Goal: Contribute content

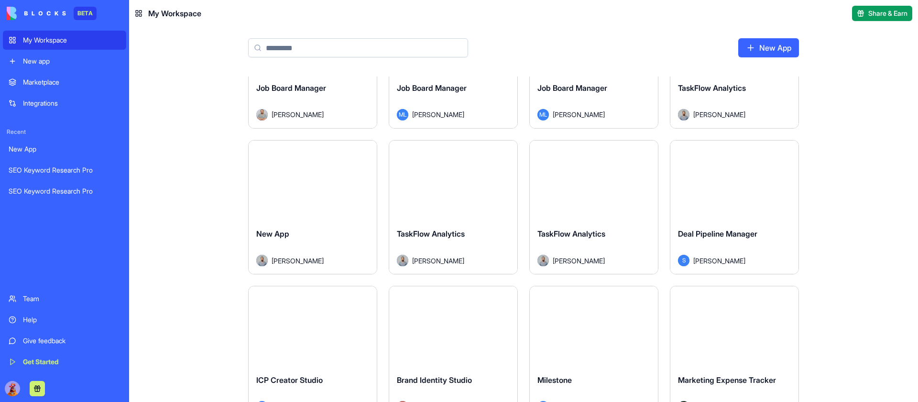
scroll to position [740, 0]
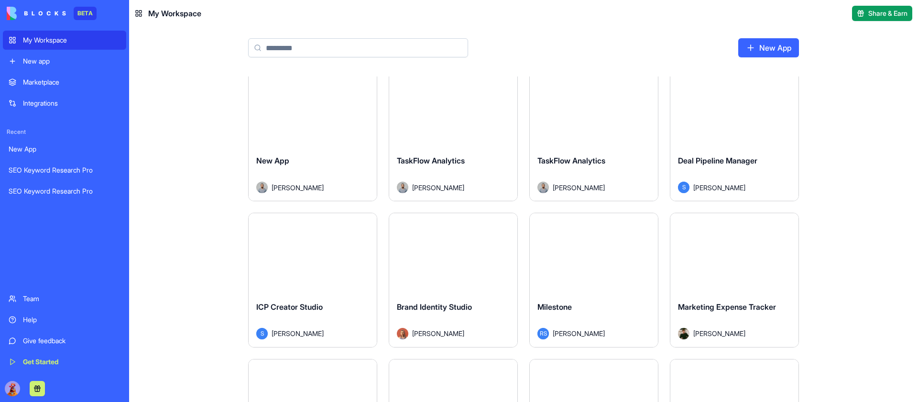
click at [373, 43] on input at bounding box center [358, 47] width 220 height 19
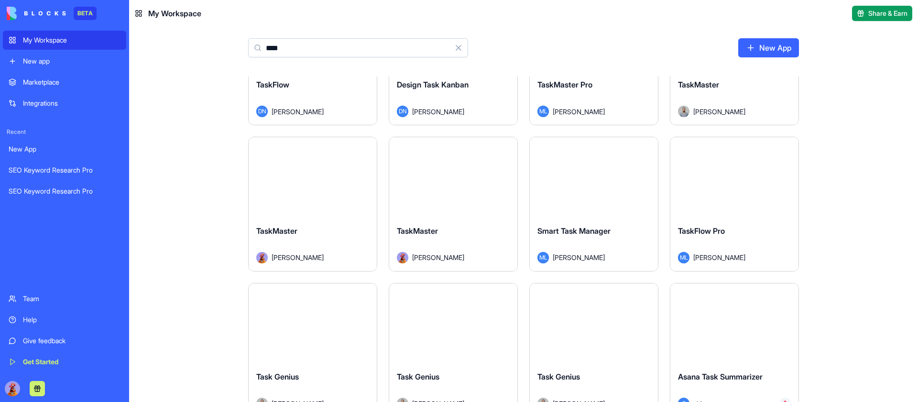
scroll to position [532, 0]
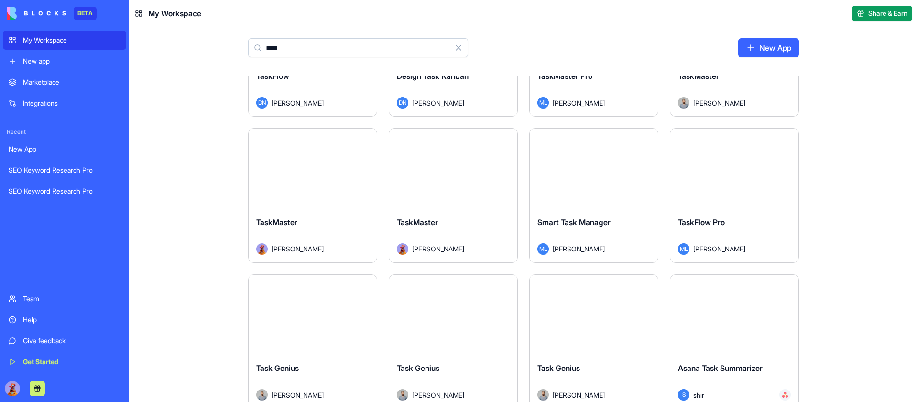
type input "****"
click at [593, 168] on button "Launch" at bounding box center [594, 168] width 72 height 19
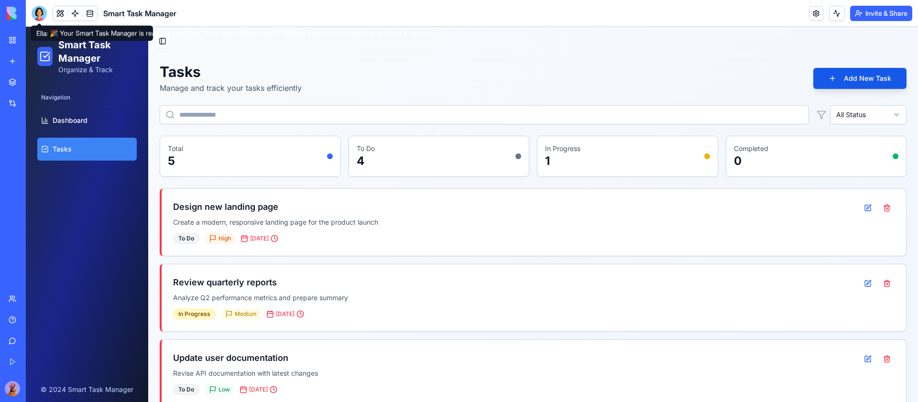
click at [181, 67] on h1 "Tasks" at bounding box center [231, 71] width 142 height 17
copy h1 "Tasks"
click at [37, 13] on div at bounding box center [39, 13] width 15 height 15
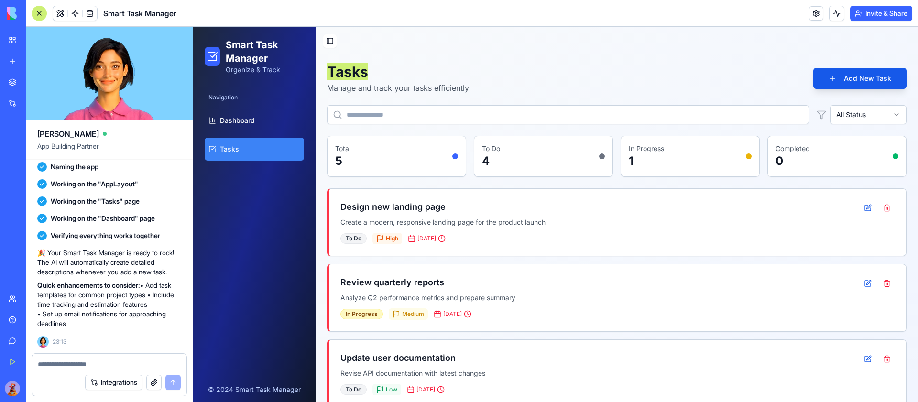
click at [82, 364] on textarea at bounding box center [109, 364] width 143 height 10
type textarea "**********"
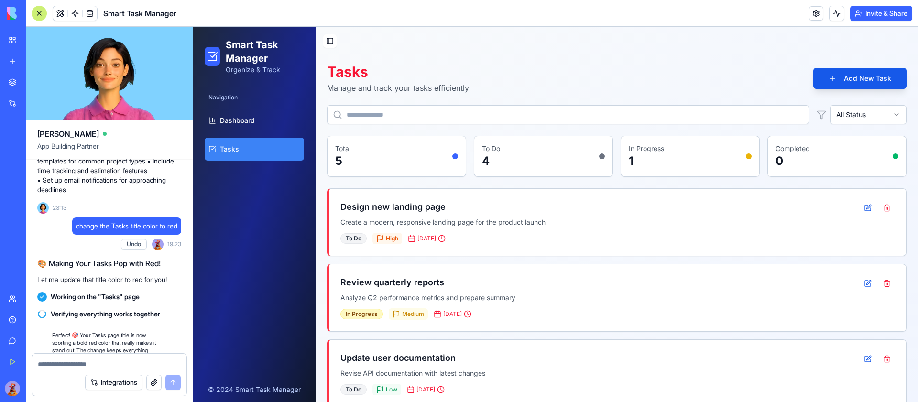
scroll to position [379, 0]
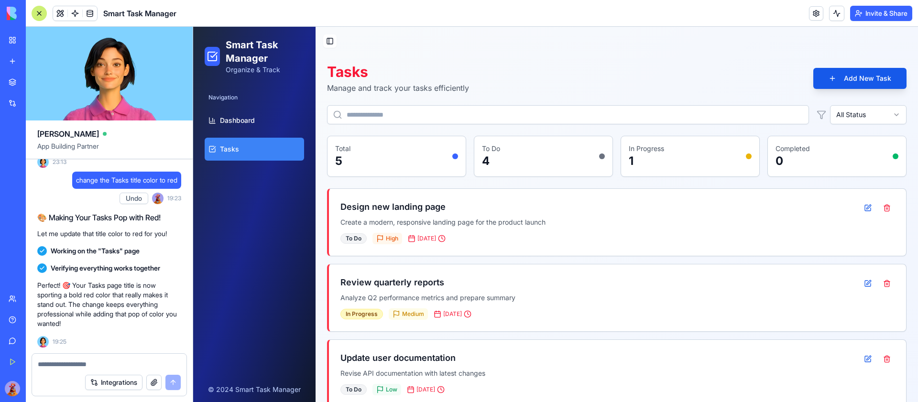
click at [131, 199] on button "Undo" at bounding box center [133, 198] width 29 height 11
